Goal: Transaction & Acquisition: Purchase product/service

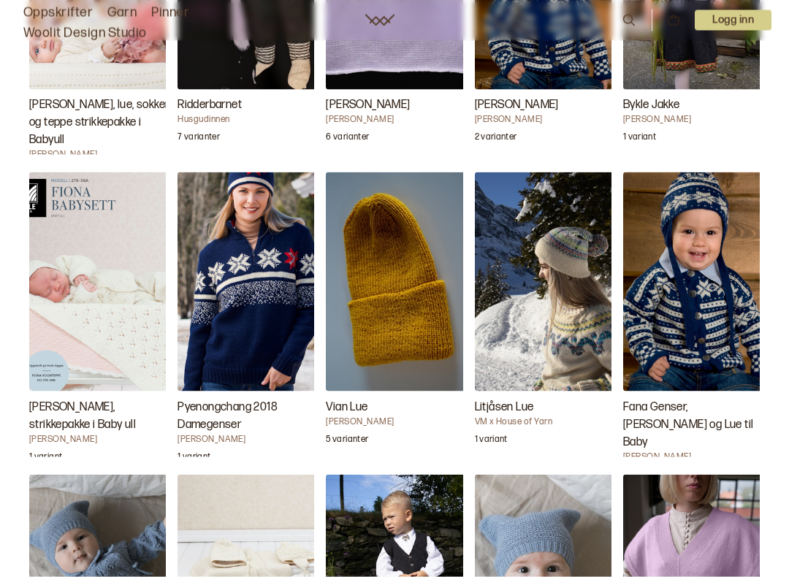
scroll to position [3170, 0]
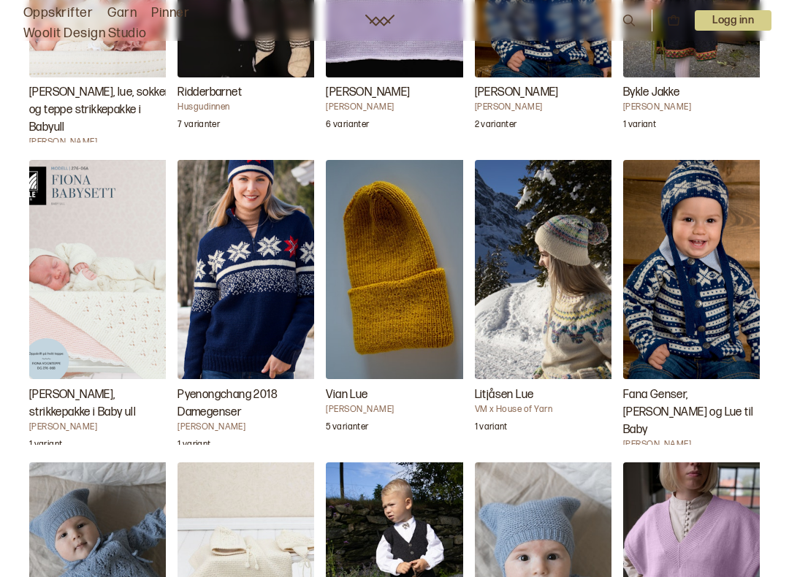
click at [121, 270] on img "Fiona babysett, strikkepakke i Baby ull" at bounding box center [102, 269] width 146 height 219
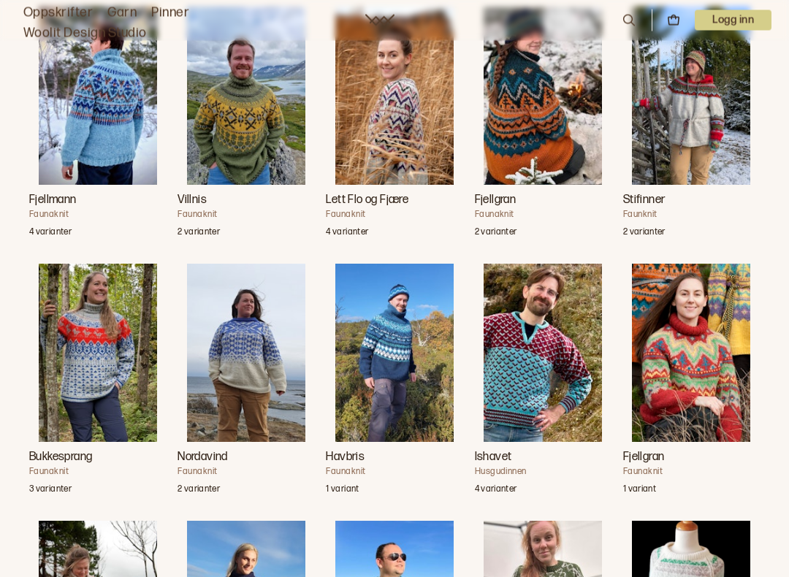
scroll to position [1212, 0]
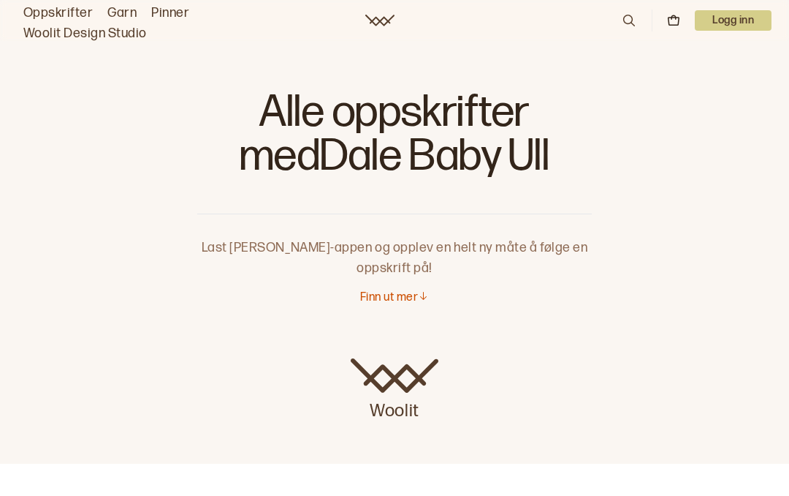
click at [397, 303] on p "Finn ut mer" at bounding box center [389, 297] width 58 height 15
click at [634, 15] on icon at bounding box center [629, 20] width 16 height 16
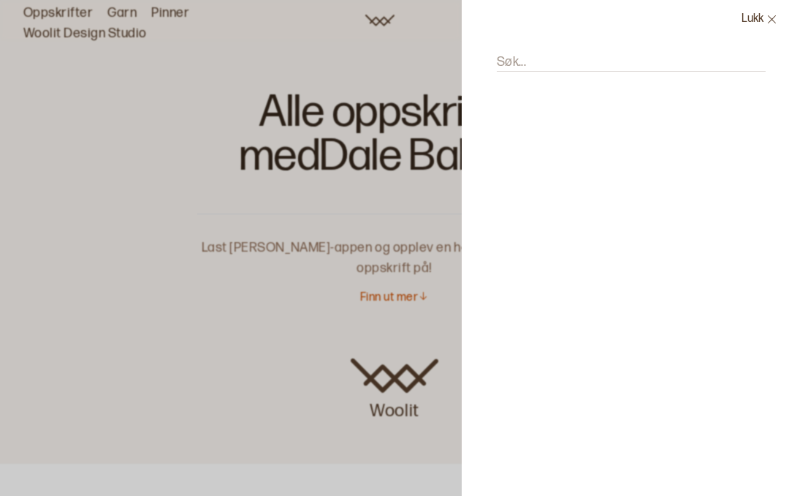
click at [552, 59] on input "Søk..." at bounding box center [631, 62] width 269 height 18
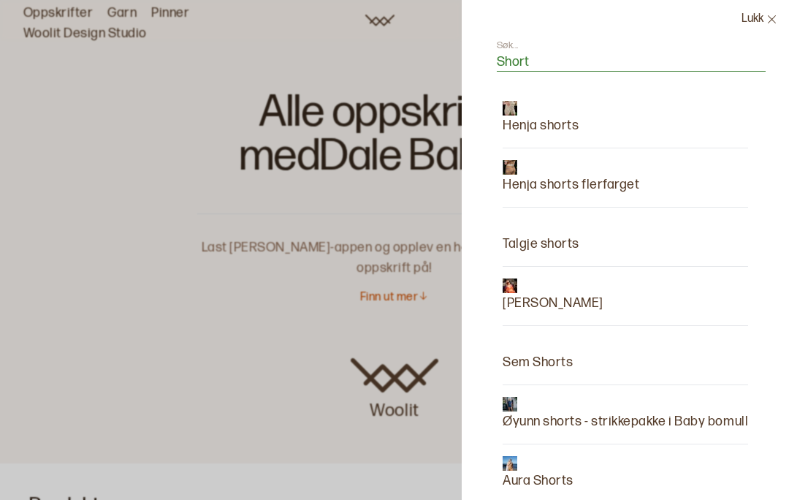
type input "Short"
click at [563, 134] on p "Henja shorts" at bounding box center [541, 125] width 76 height 20
